Goal: Task Accomplishment & Management: Manage account settings

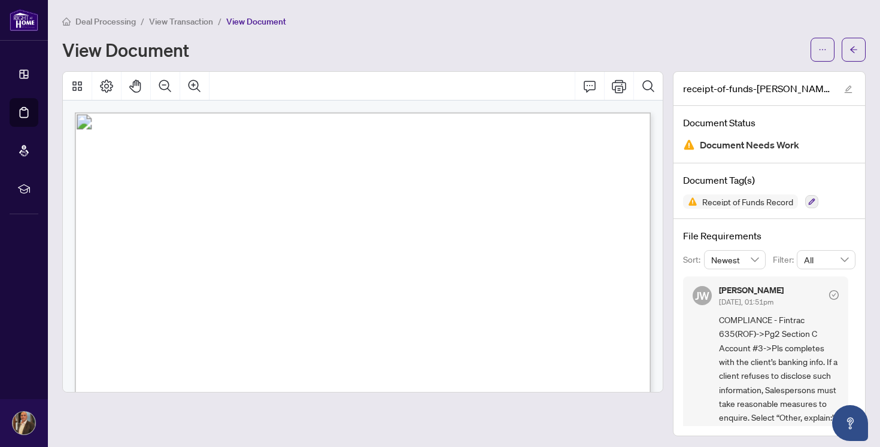
scroll to position [868, 0]
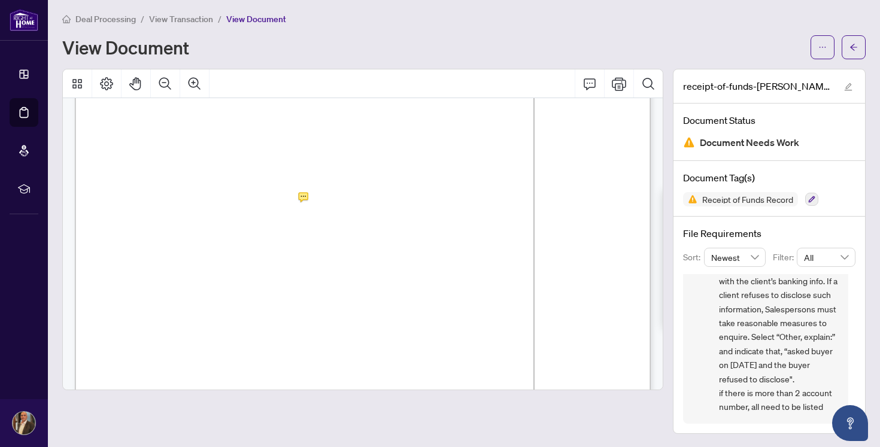
scroll to position [908, 0]
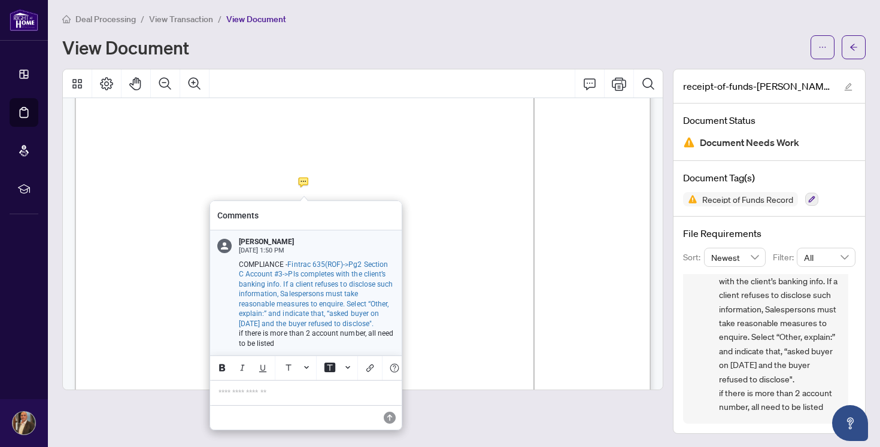
click at [270, 398] on p "**********" at bounding box center [306, 393] width 175 height 10
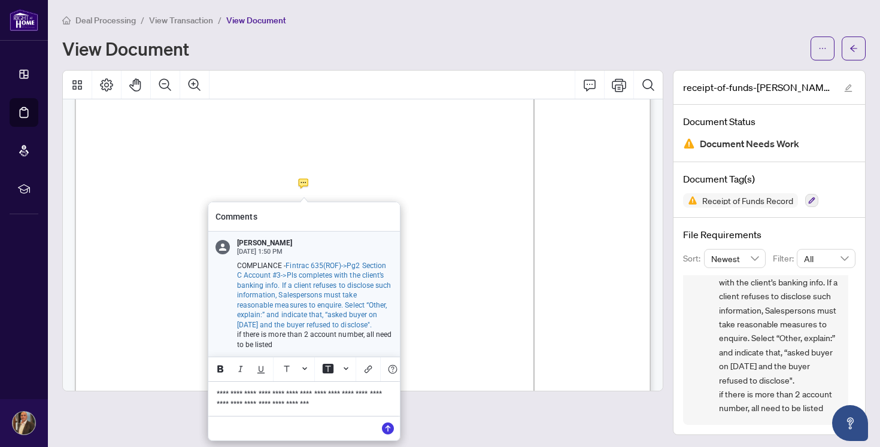
scroll to position [0, 0]
click at [390, 436] on icon "Save" at bounding box center [388, 437] width 12 height 12
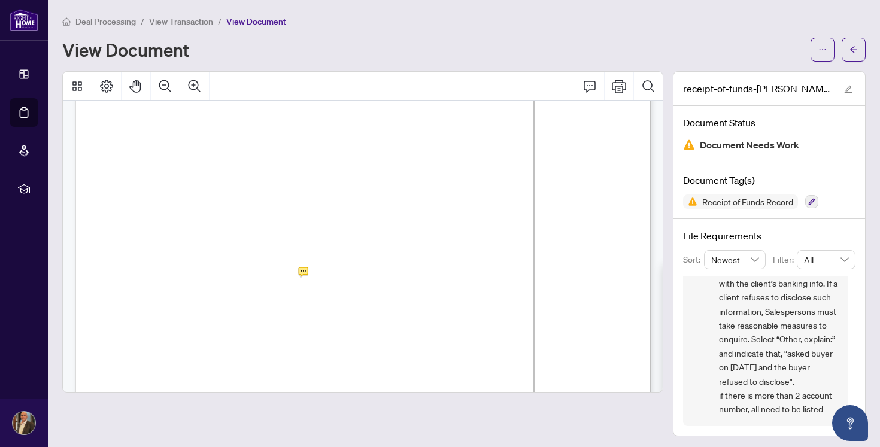
scroll to position [822, 0]
